Goal: Information Seeking & Learning: Stay updated

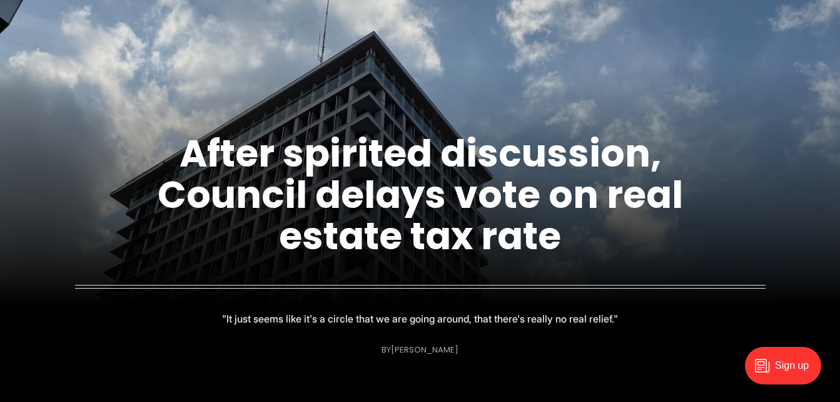
scroll to position [116, 0]
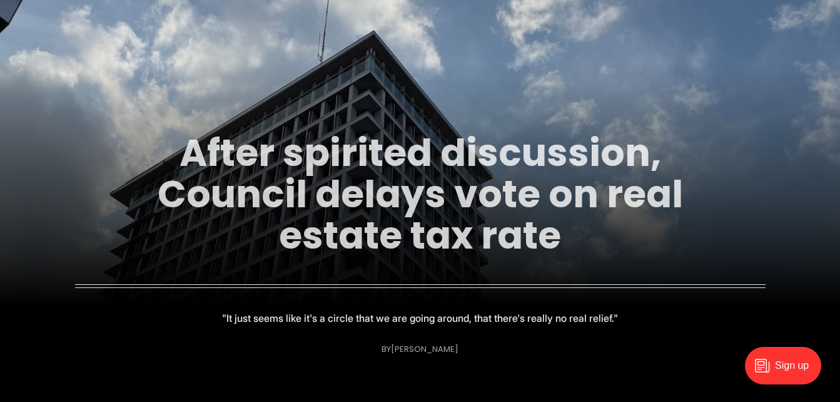
click at [323, 209] on link "After spirited discussion, Council delays vote on real estate tax rate" at bounding box center [420, 193] width 525 height 135
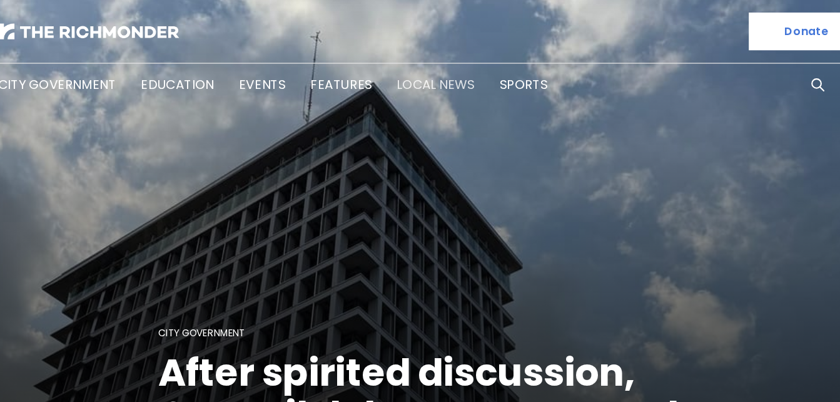
click at [413, 68] on link "Local News" at bounding box center [424, 67] width 62 height 14
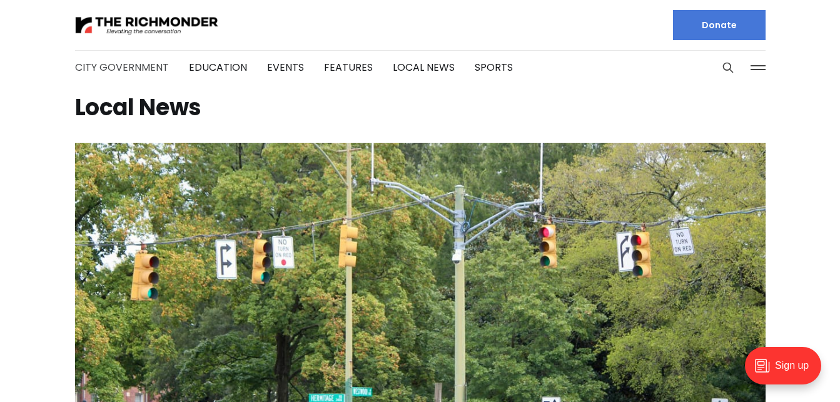
click at [136, 66] on link "City Government" at bounding box center [122, 67] width 94 height 14
